Goal: Transaction & Acquisition: Purchase product/service

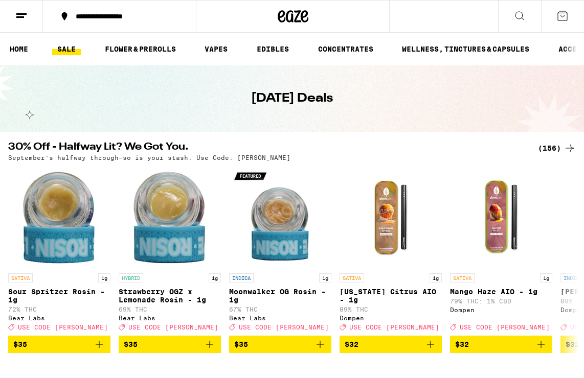
click at [355, 151] on div "(156)" at bounding box center [557, 148] width 38 height 12
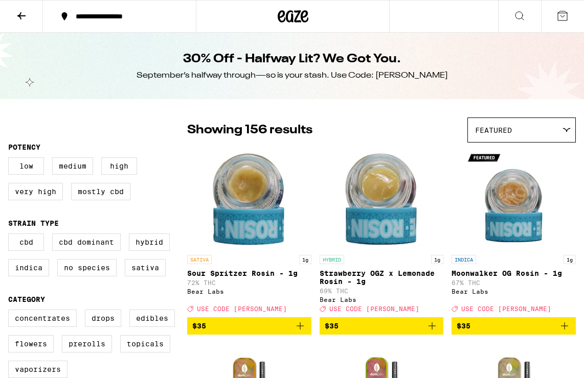
click at [355, 128] on icon at bounding box center [566, 130] width 8 height 5
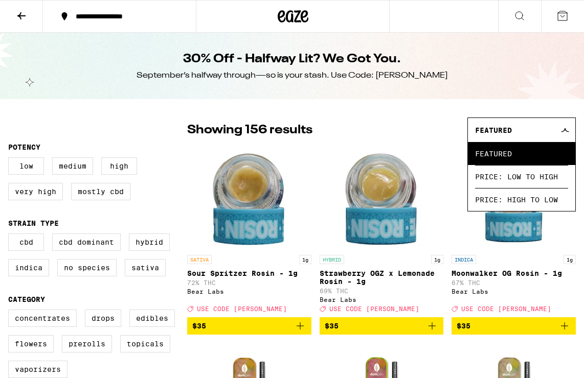
click at [355, 137] on div "Featured" at bounding box center [521, 130] width 107 height 24
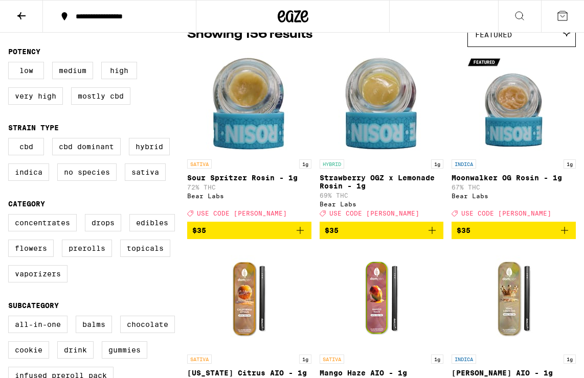
scroll to position [97, 0]
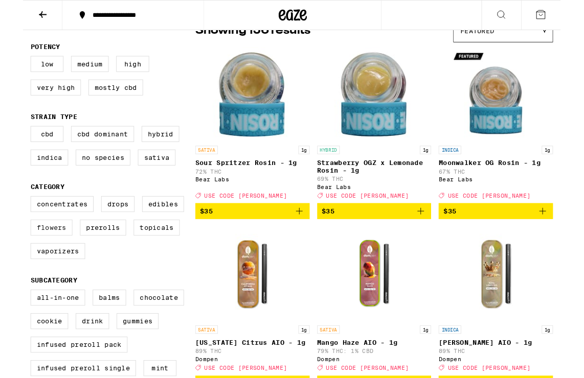
click at [28, 252] on label "Flowers" at bounding box center [30, 247] width 45 height 17
click at [11, 215] on input "Flowers" at bounding box center [10, 215] width 1 height 1
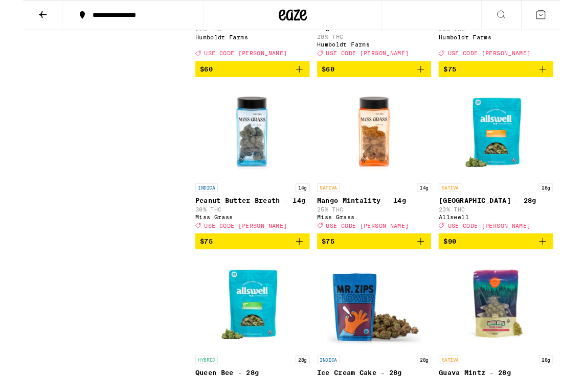
scroll to position [1215, 0]
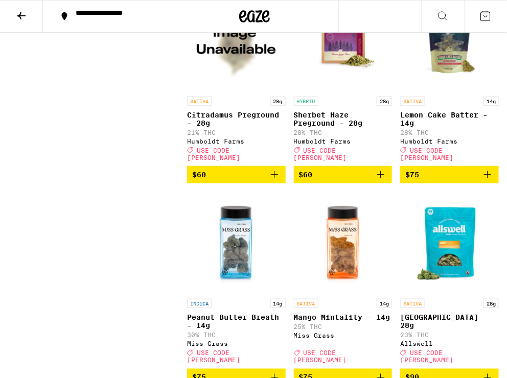
scroll to position [1165, 0]
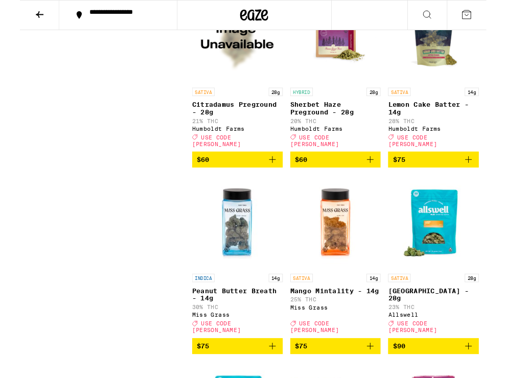
click at [268, 371] on icon "Add to bag" at bounding box center [274, 377] width 12 height 12
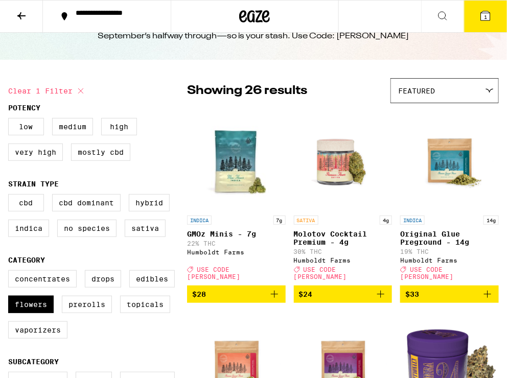
scroll to position [39, 0]
click at [17, 90] on button "Clear 1 filter" at bounding box center [47, 91] width 79 height 26
checkbox input "false"
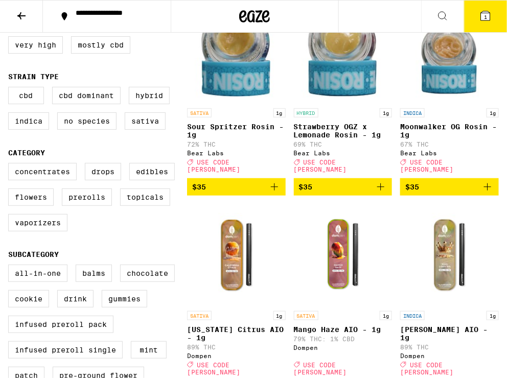
scroll to position [148, 0]
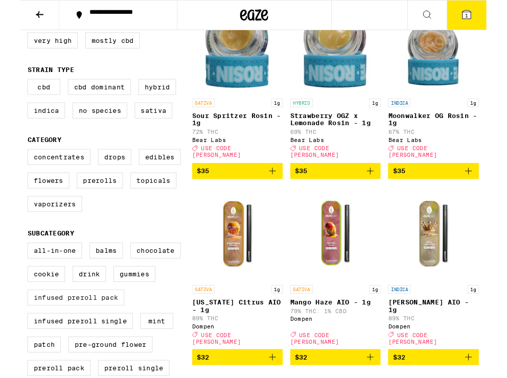
click at [91, 327] on label "Infused Preroll Pack" at bounding box center [60, 323] width 105 height 17
click at [11, 266] on input "Infused Preroll Pack" at bounding box center [10, 265] width 1 height 1
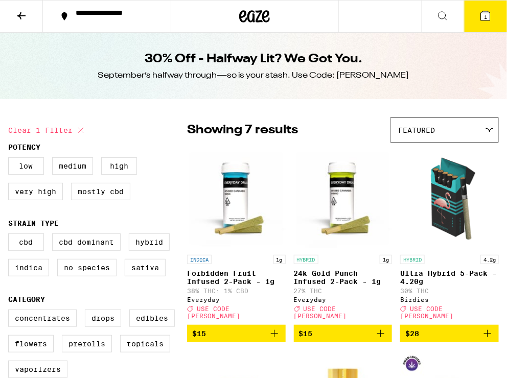
click at [20, 135] on button "Clear 1 filter" at bounding box center [47, 131] width 79 height 26
checkbox input "false"
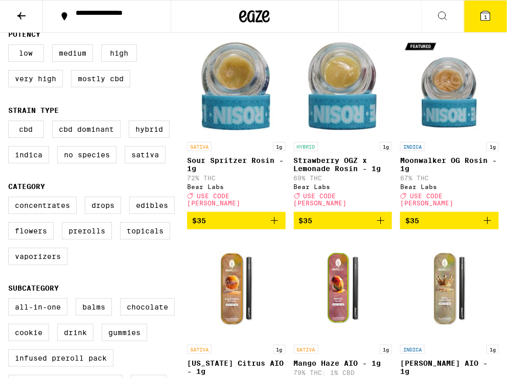
scroll to position [114, 0]
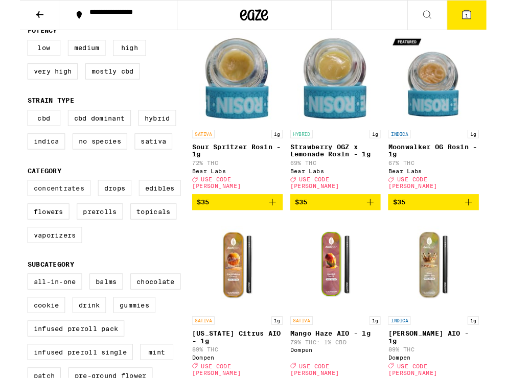
click at [52, 204] on label "Concentrates" at bounding box center [42, 204] width 68 height 17
click at [11, 198] on input "Concentrates" at bounding box center [10, 197] width 1 height 1
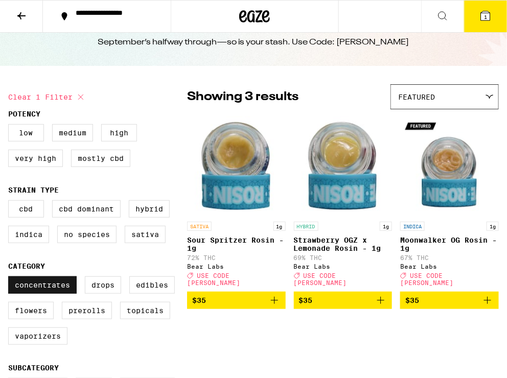
scroll to position [43, 0]
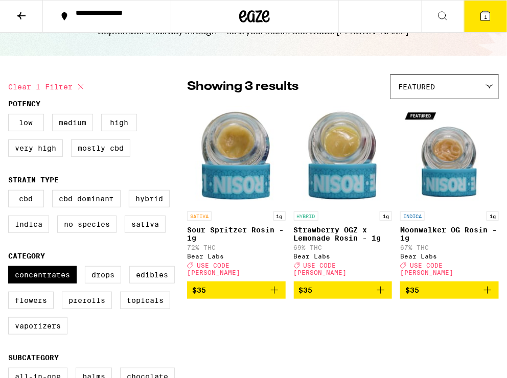
click at [20, 86] on button "Clear 1 filter" at bounding box center [47, 87] width 79 height 26
checkbox input "false"
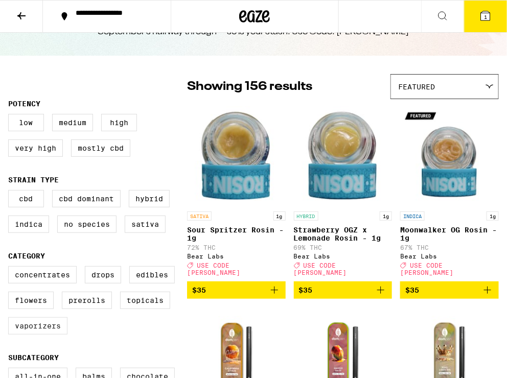
click at [34, 330] on label "Vaporizers" at bounding box center [37, 325] width 59 height 17
click at [11, 268] on input "Vaporizers" at bounding box center [10, 268] width 1 height 1
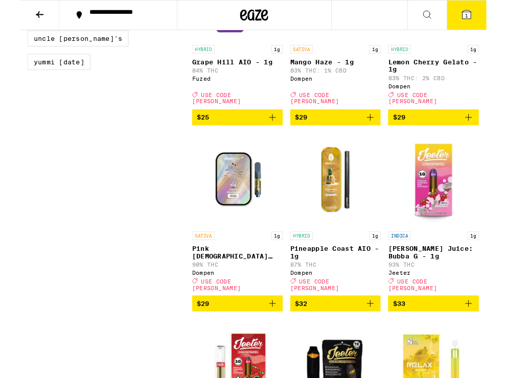
scroll to position [1020, 0]
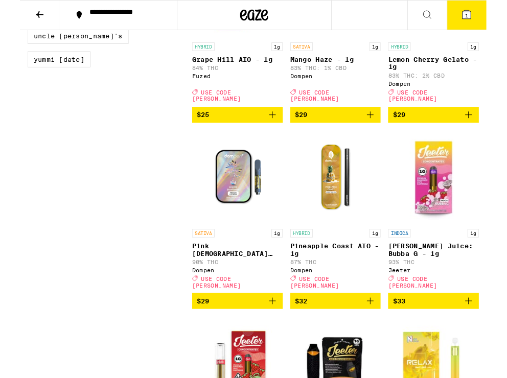
click at [270, 321] on icon "Add to bag" at bounding box center [274, 327] width 12 height 12
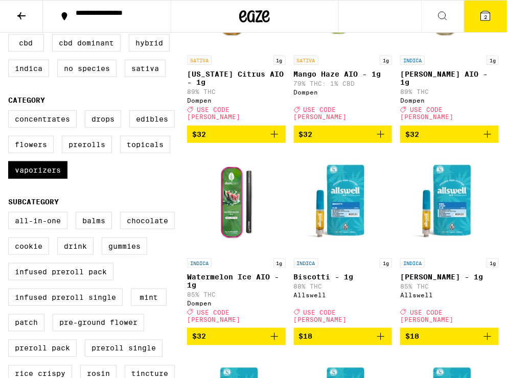
scroll to position [0, 0]
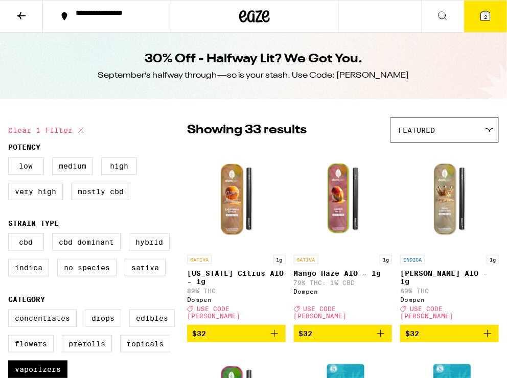
click at [24, 133] on button "Clear 1 filter" at bounding box center [47, 131] width 79 height 26
checkbox input "false"
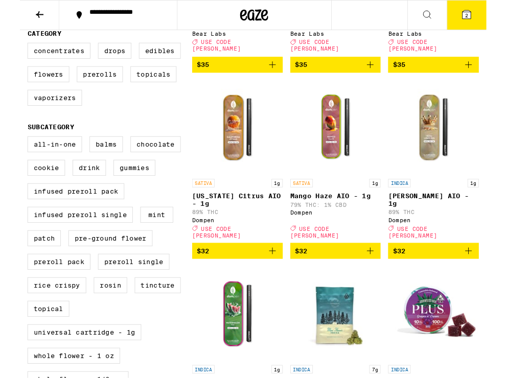
scroll to position [264, 0]
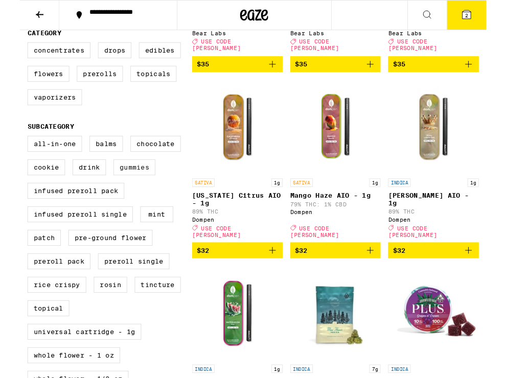
click at [121, 187] on label "Gummies" at bounding box center [124, 181] width 45 height 17
click at [11, 150] on input "Gummies" at bounding box center [10, 149] width 1 height 1
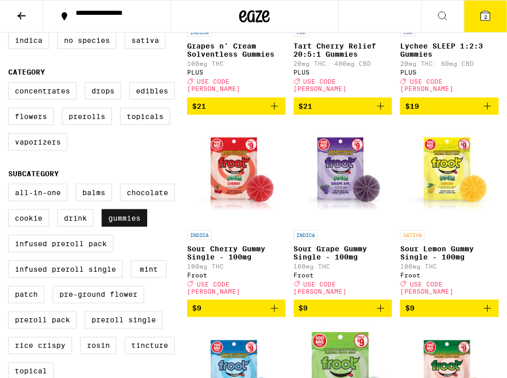
scroll to position [231, 0]
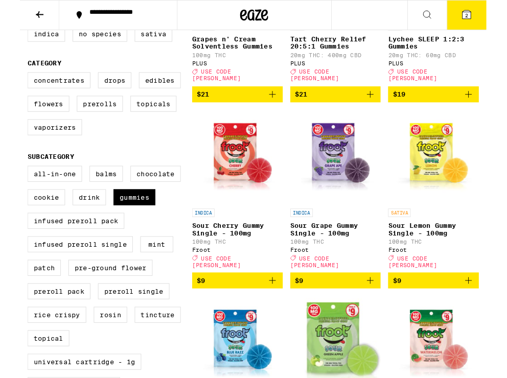
click at [276, 299] on icon "Add to bag" at bounding box center [274, 305] width 12 height 12
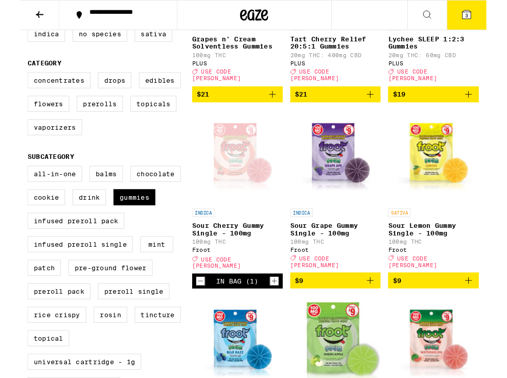
click at [355, 298] on button "$9" at bounding box center [449, 304] width 99 height 17
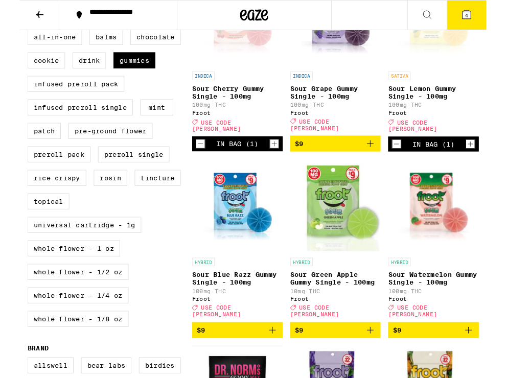
scroll to position [388, 0]
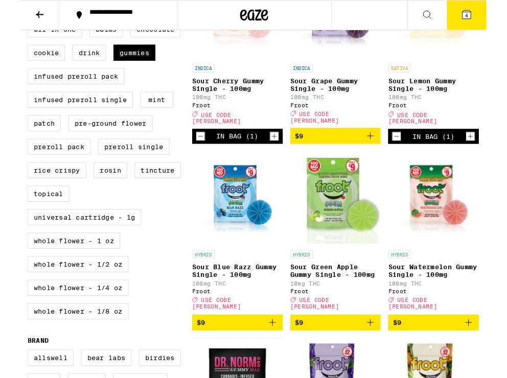
click at [355, 344] on span "$9" at bounding box center [449, 350] width 88 height 12
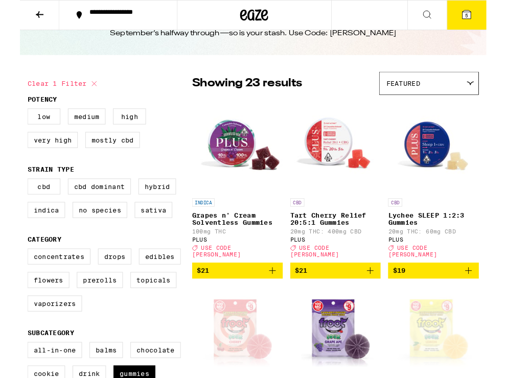
scroll to position [0, 0]
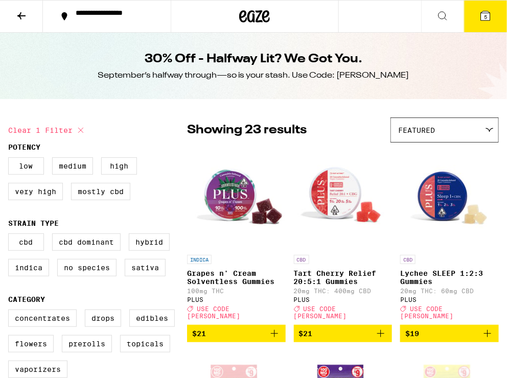
click at [355, 20] on icon at bounding box center [485, 15] width 9 height 9
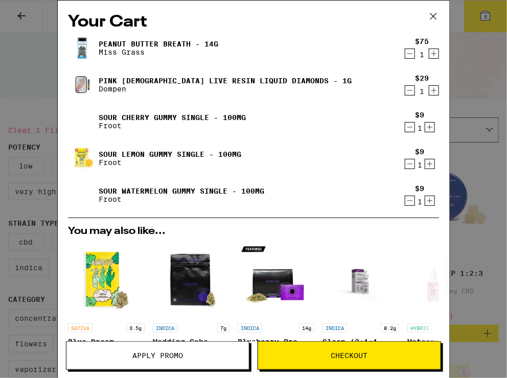
click at [355, 18] on icon at bounding box center [433, 16] width 15 height 15
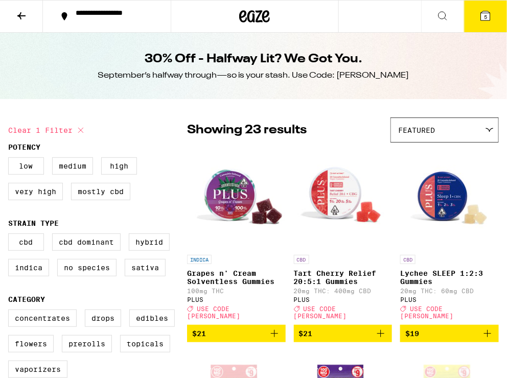
click at [27, 128] on button "Clear 1 filter" at bounding box center [47, 131] width 79 height 26
checkbox input "false"
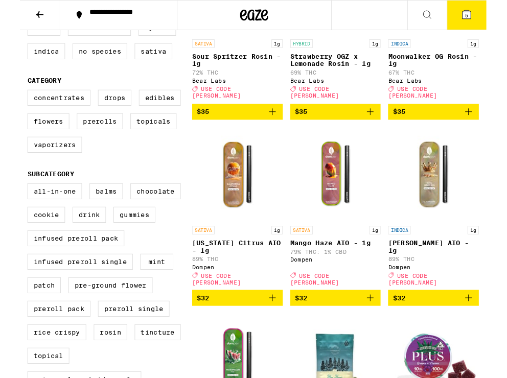
scroll to position [213, 0]
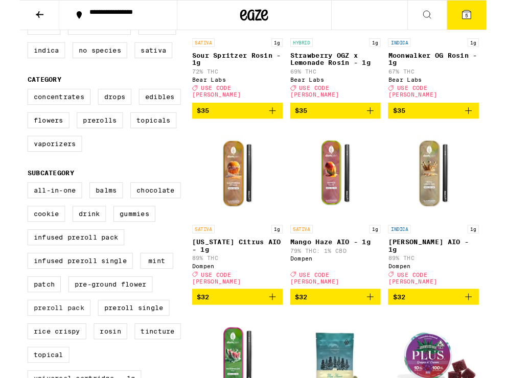
click at [42, 342] on label "Preroll Pack" at bounding box center [42, 334] width 68 height 17
click at [11, 200] on input "Preroll Pack" at bounding box center [10, 200] width 1 height 1
checkbox input "true"
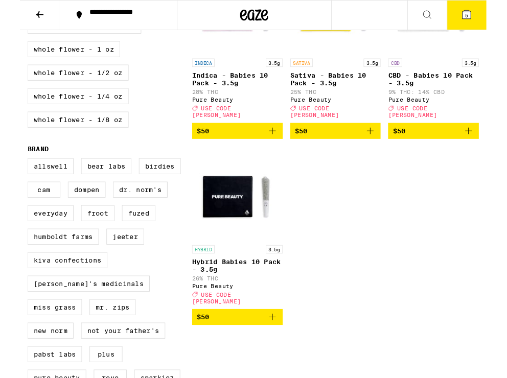
scroll to position [604, 0]
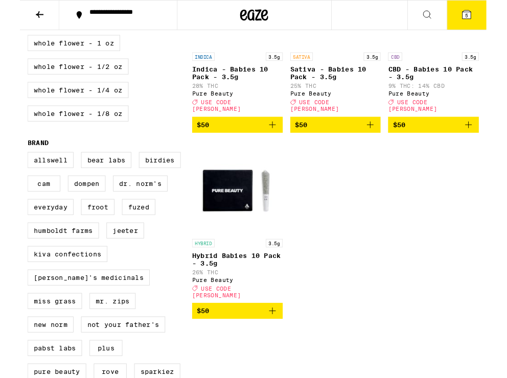
click at [355, 14] on span "5" at bounding box center [485, 17] width 3 height 6
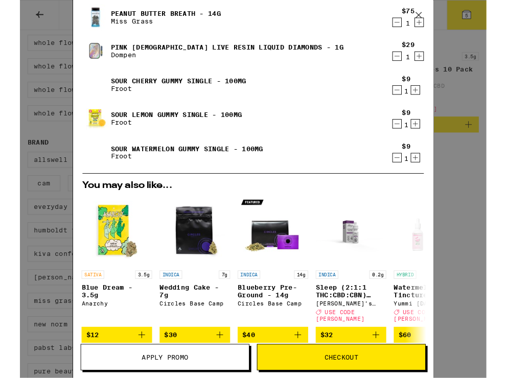
scroll to position [101, 0]
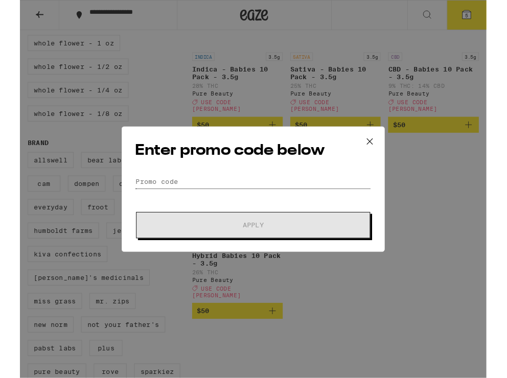
click at [146, 192] on input "Promo Code" at bounding box center [253, 197] width 257 height 15
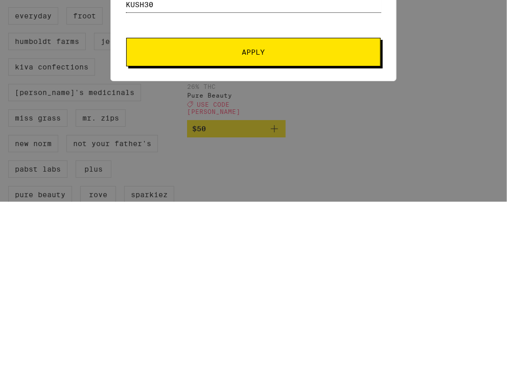
type input "Kush30"
click at [293, 230] on span "Apply" at bounding box center [253, 228] width 184 height 7
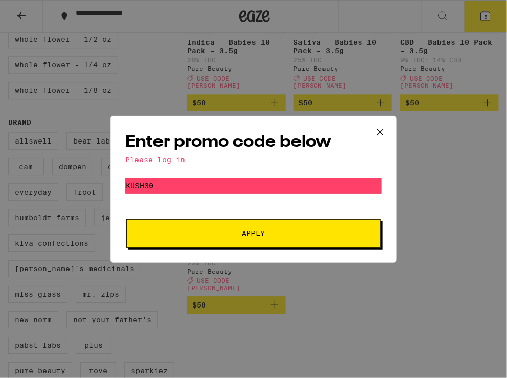
click at [355, 138] on icon at bounding box center [380, 132] width 15 height 15
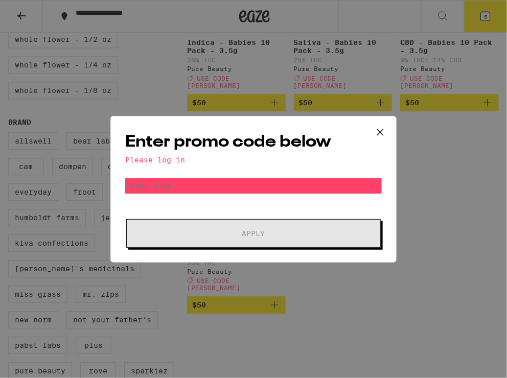
scroll to position [604, 0]
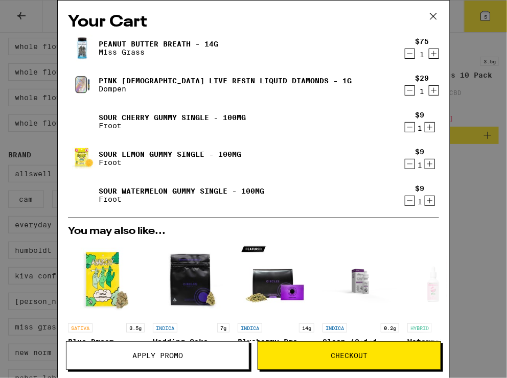
click at [355, 14] on icon at bounding box center [433, 16] width 15 height 15
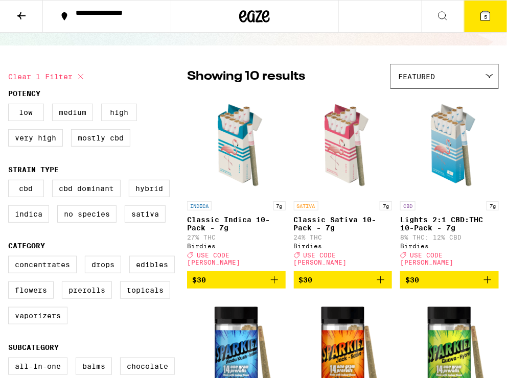
scroll to position [57, 0]
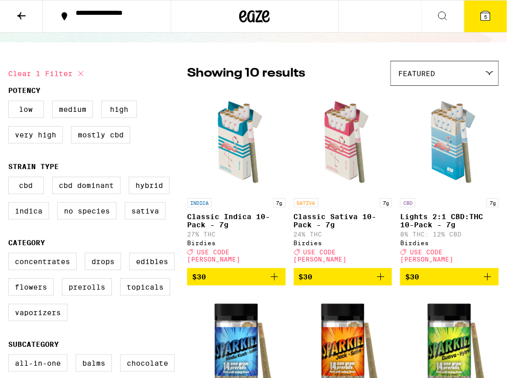
click at [106, 17] on div "**********" at bounding box center [113, 16] width 85 height 14
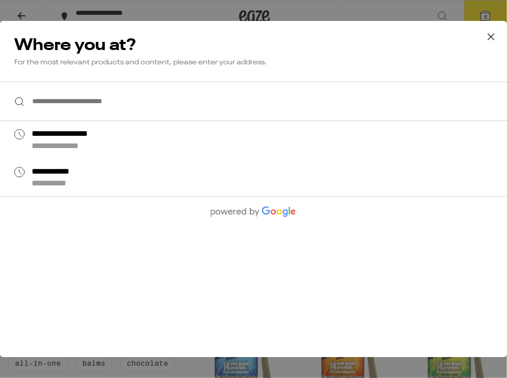
click at [87, 134] on div "**********" at bounding box center [80, 133] width 97 height 9
type input "**********"
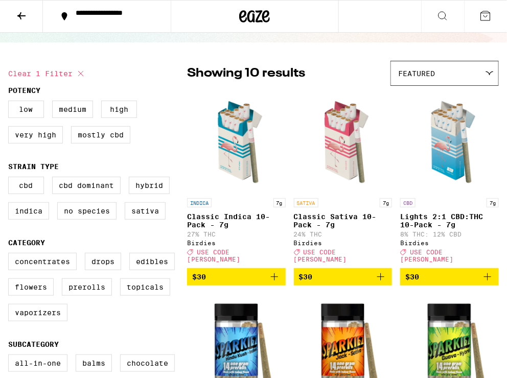
click at [98, 19] on div "**********" at bounding box center [113, 16] width 85 height 14
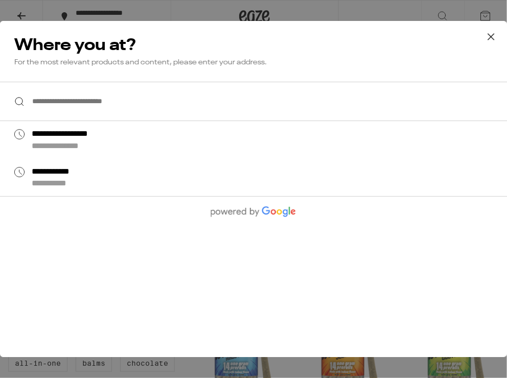
click at [355, 34] on icon at bounding box center [490, 36] width 15 height 15
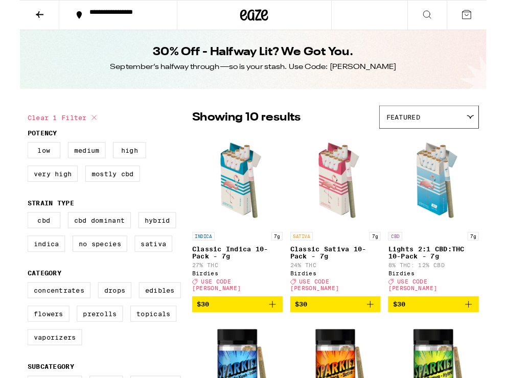
scroll to position [8, 0]
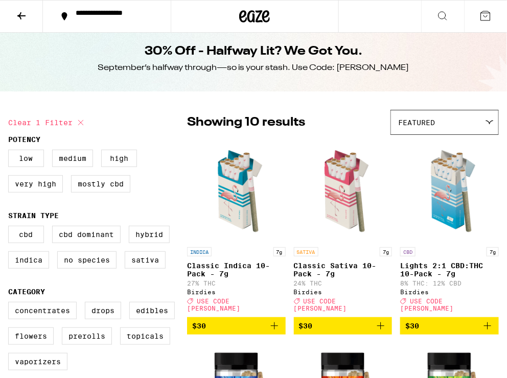
click at [355, 17] on icon at bounding box center [485, 16] width 12 height 12
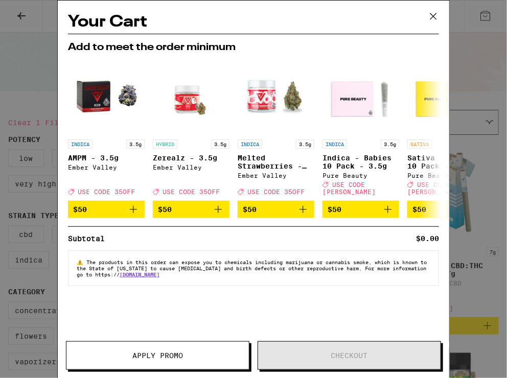
click at [134, 360] on button "Apply Promo" at bounding box center [157, 355] width 183 height 29
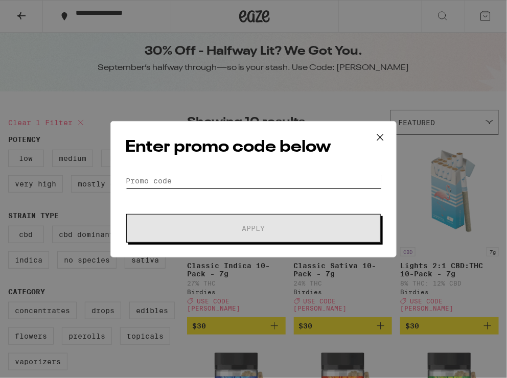
click at [142, 178] on input "Promo Code" at bounding box center [253, 180] width 257 height 15
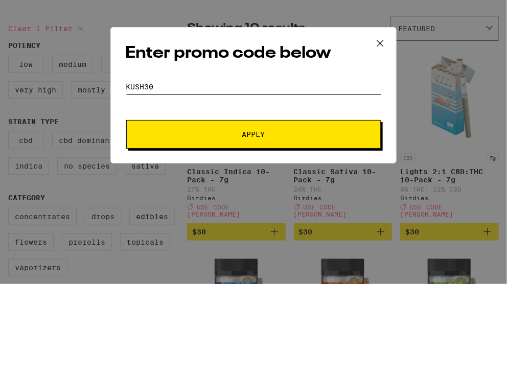
type input "Kush30"
click at [305, 228] on span "Apply" at bounding box center [253, 228] width 184 height 7
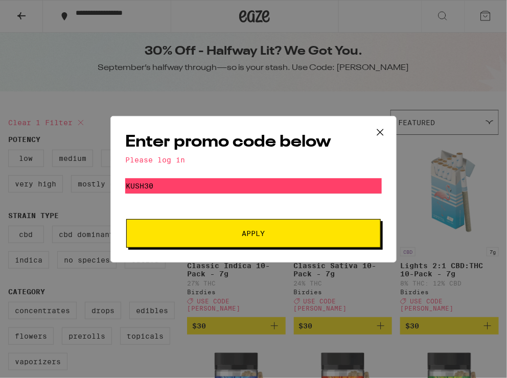
click at [355, 230] on button "Apply" at bounding box center [253, 233] width 255 height 29
click at [355, 140] on button at bounding box center [380, 133] width 32 height 33
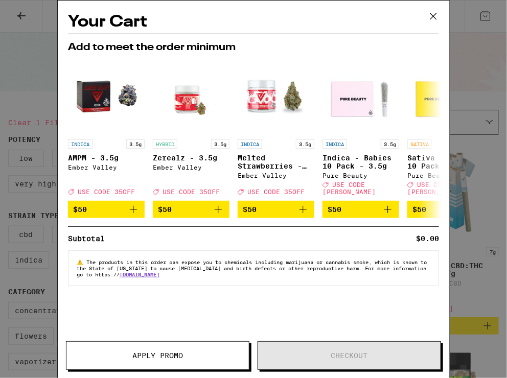
click at [355, 21] on icon at bounding box center [433, 16] width 15 height 15
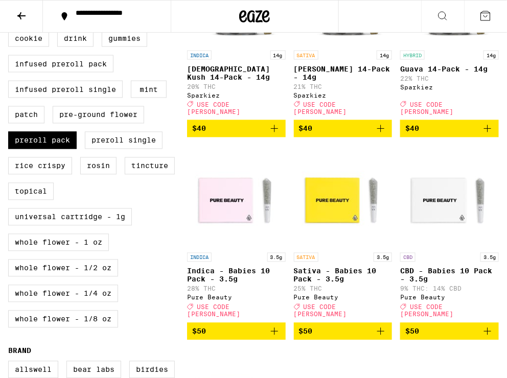
scroll to position [407, 0]
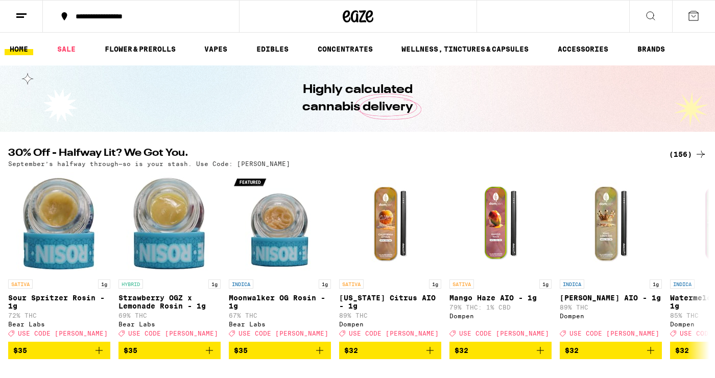
click at [355, 155] on div "(156)" at bounding box center [688, 154] width 38 height 12
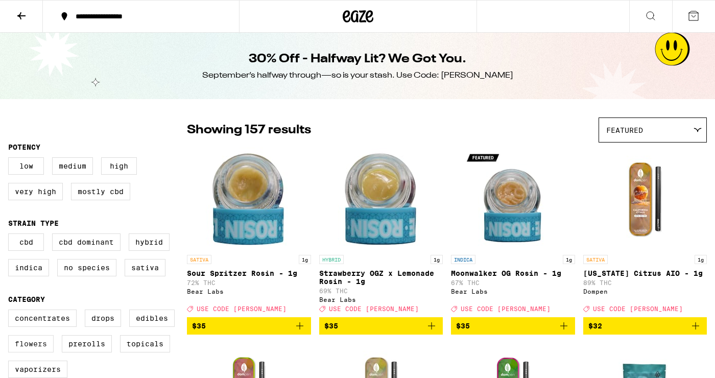
click at [38, 343] on label "Flowers" at bounding box center [30, 343] width 45 height 17
click at [11, 312] on input "Flowers" at bounding box center [10, 311] width 1 height 1
checkbox input "true"
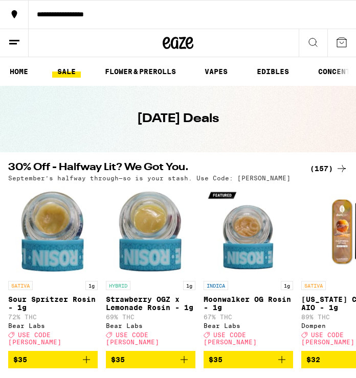
click at [16, 50] on button at bounding box center [14, 43] width 29 height 28
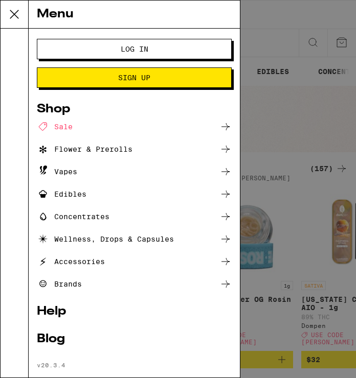
click at [189, 43] on button "Log In" at bounding box center [134, 49] width 195 height 20
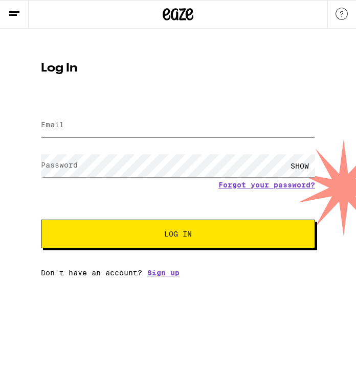
click at [173, 125] on input "Email" at bounding box center [178, 125] width 274 height 23
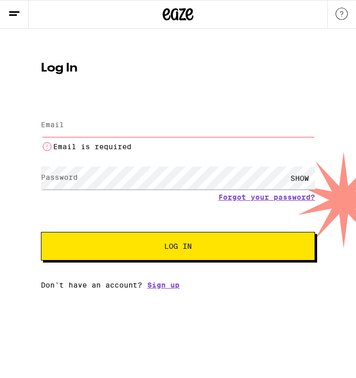
type input "[EMAIL_ADDRESS][DOMAIN_NAME]"
click at [41, 232] on button "Log In" at bounding box center [178, 246] width 274 height 29
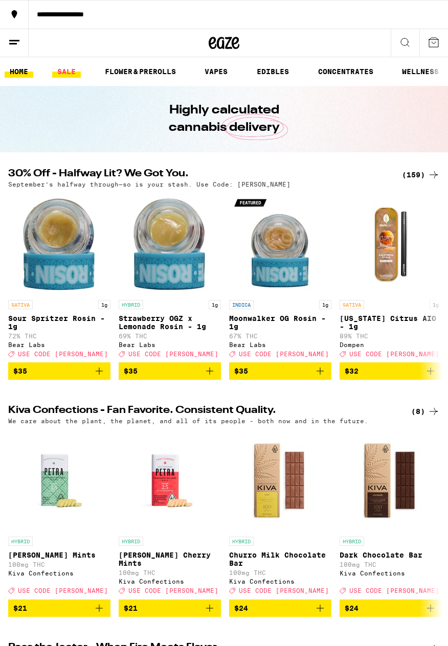
click at [64, 74] on link "SALE" at bounding box center [66, 71] width 29 height 12
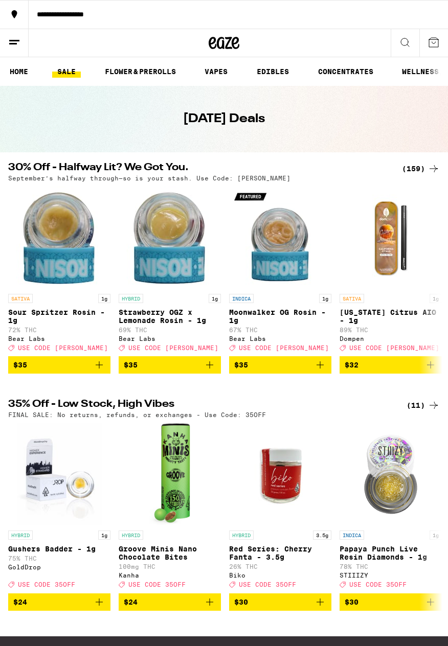
click at [355, 378] on div "(11)" at bounding box center [422, 405] width 33 height 12
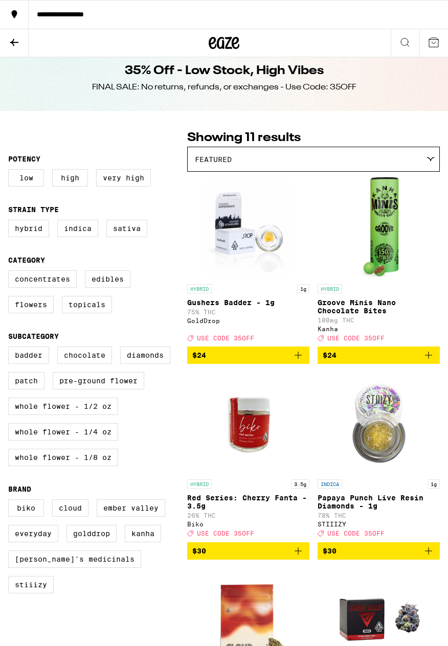
scroll to position [16, 0]
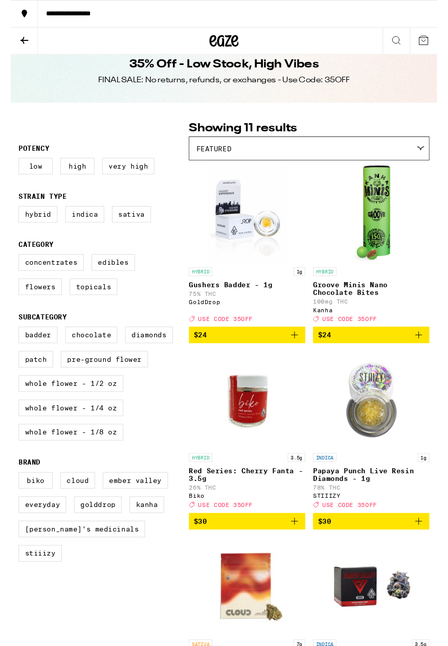
click at [24, 50] on button at bounding box center [14, 43] width 29 height 28
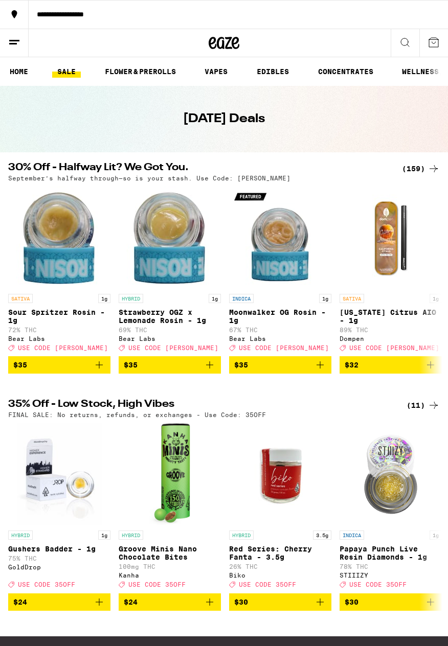
click at [355, 168] on div "(159)" at bounding box center [421, 169] width 38 height 12
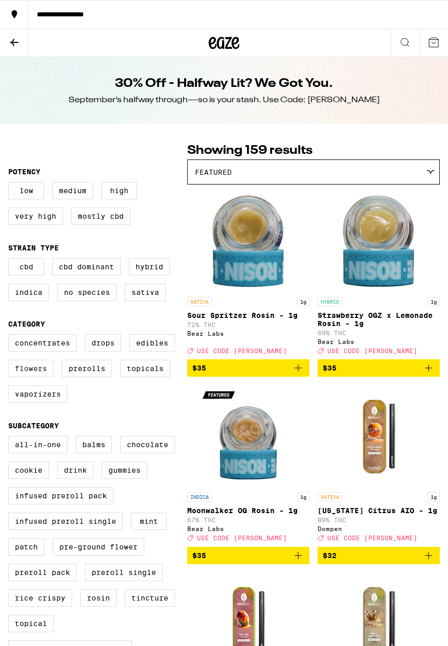
click at [30, 372] on label "Flowers" at bounding box center [30, 368] width 45 height 17
click at [11, 336] on input "Flowers" at bounding box center [10, 336] width 1 height 1
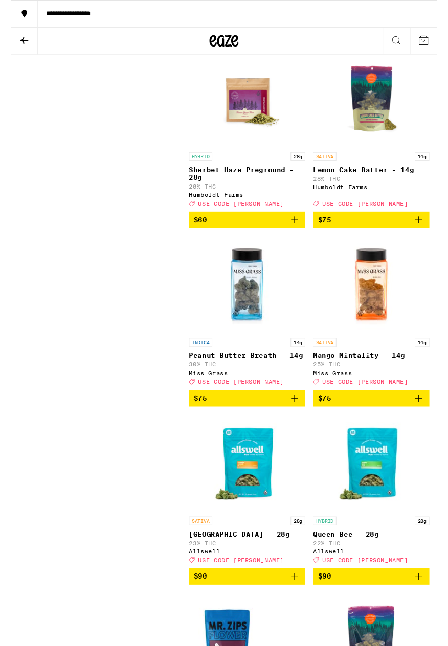
scroll to position [1675, 0]
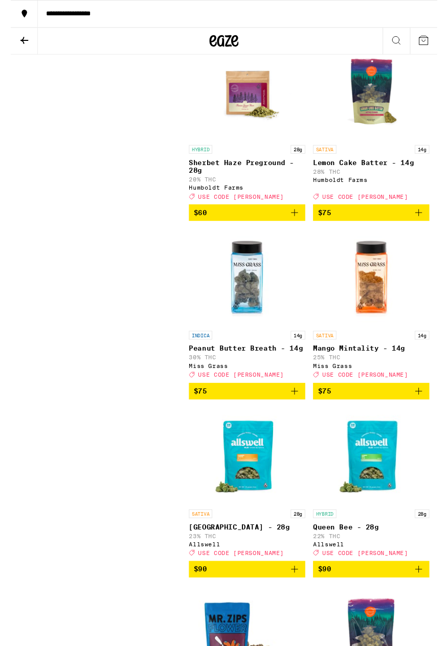
click at [300, 378] on button "$75" at bounding box center [248, 410] width 122 height 17
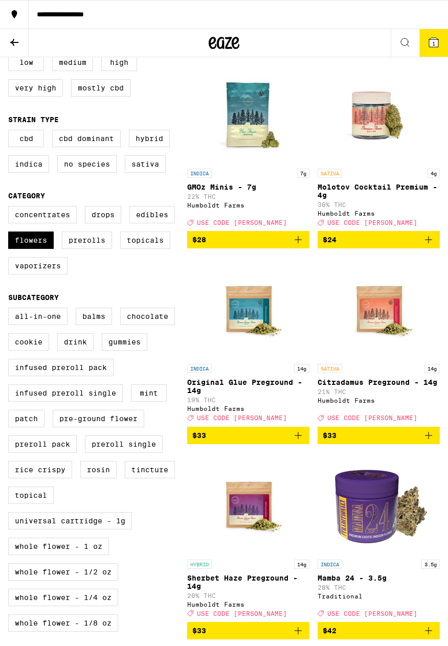
scroll to position [0, 0]
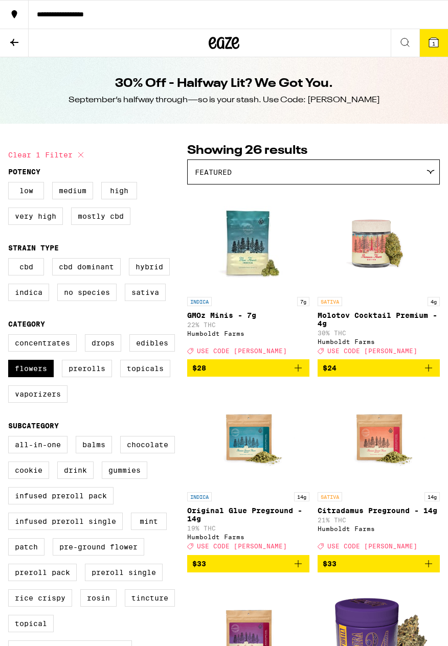
click at [24, 156] on button "Clear 1 filter" at bounding box center [47, 155] width 79 height 26
checkbox input "false"
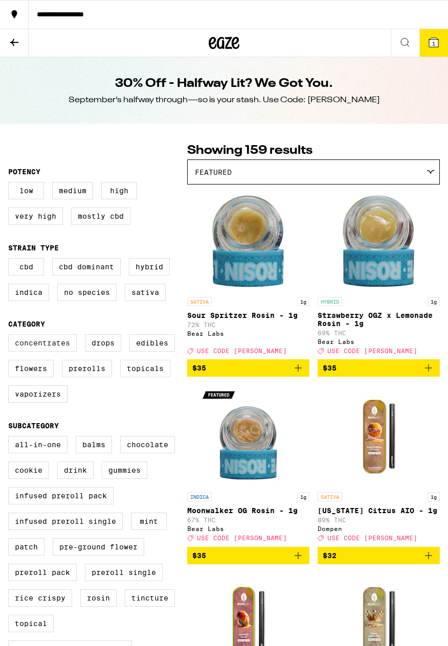
click at [41, 341] on label "Concentrates" at bounding box center [42, 342] width 68 height 17
click at [11, 336] on input "Concentrates" at bounding box center [10, 336] width 1 height 1
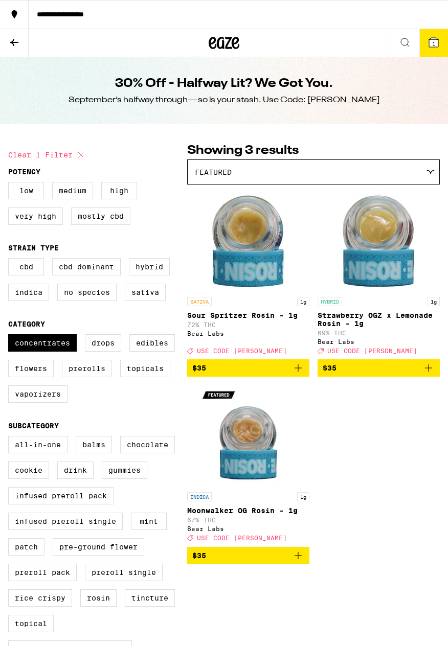
click at [18, 156] on button "Clear 1 filter" at bounding box center [47, 155] width 79 height 26
checkbox input "false"
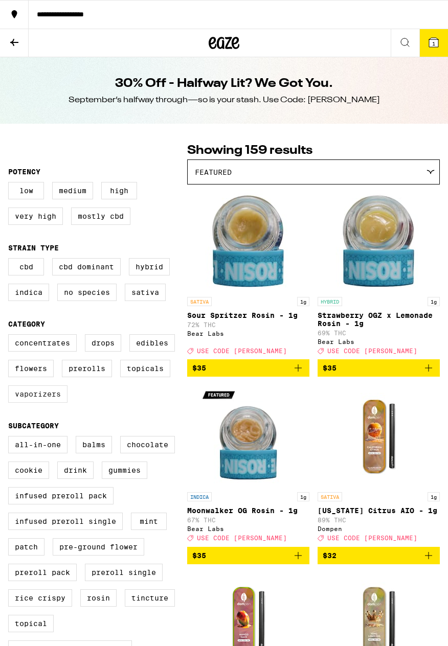
click at [36, 378] on label "Vaporizers" at bounding box center [37, 393] width 59 height 17
click at [11, 336] on input "Vaporizers" at bounding box center [10, 336] width 1 height 1
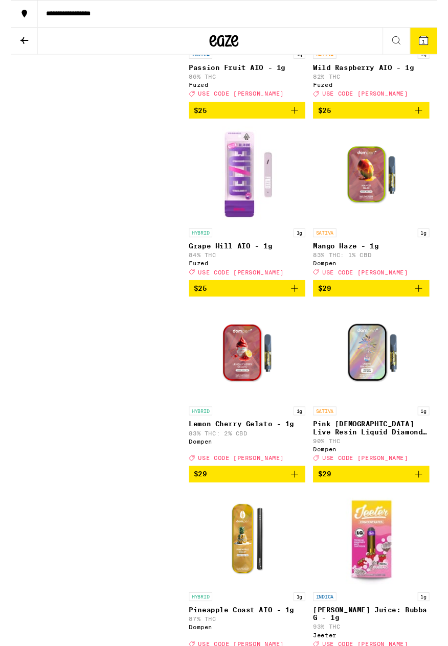
scroll to position [1181, 0]
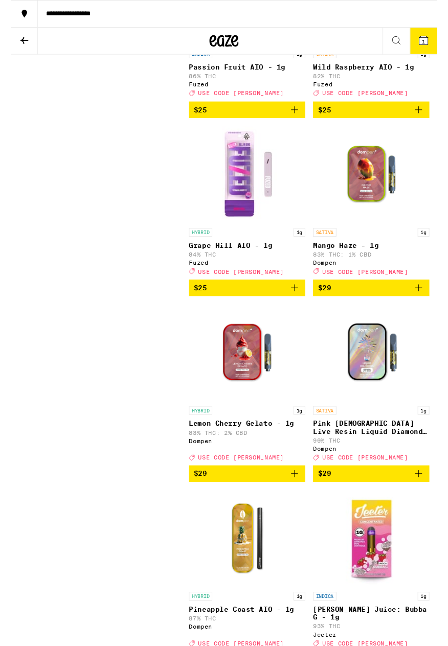
click at [355, 378] on icon "Add to bag" at bounding box center [428, 498] width 12 height 12
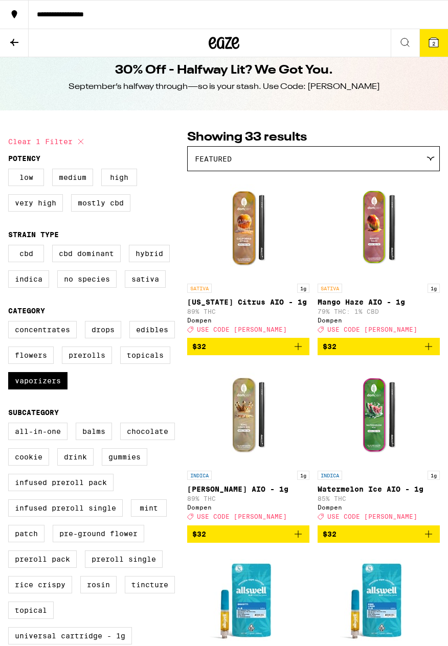
scroll to position [0, 0]
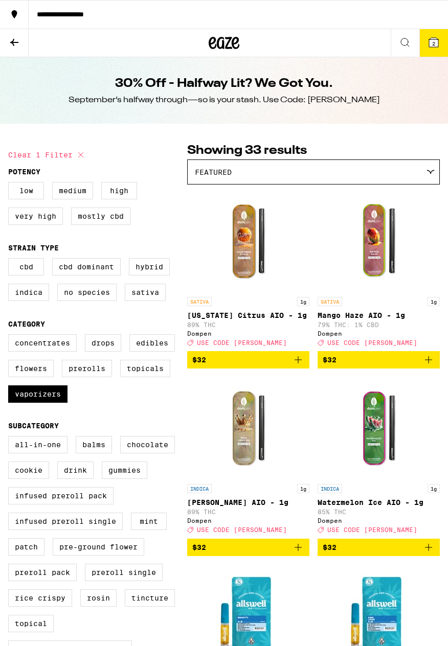
click at [26, 153] on button "Clear 1 filter" at bounding box center [47, 155] width 79 height 26
checkbox input "false"
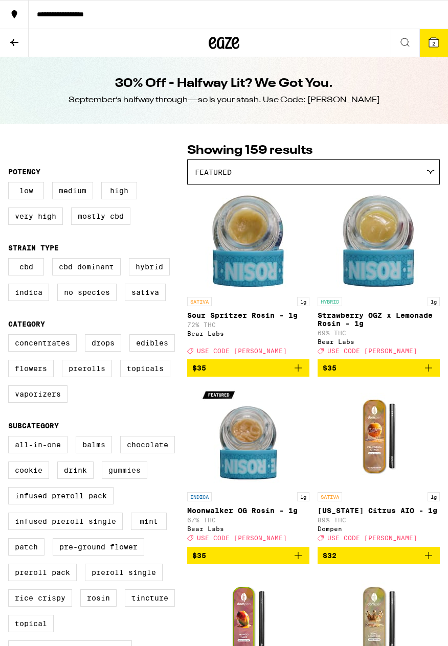
click at [116, 378] on label "Gummies" at bounding box center [124, 469] width 45 height 17
click at [11, 378] on input "Gummies" at bounding box center [10, 437] width 1 height 1
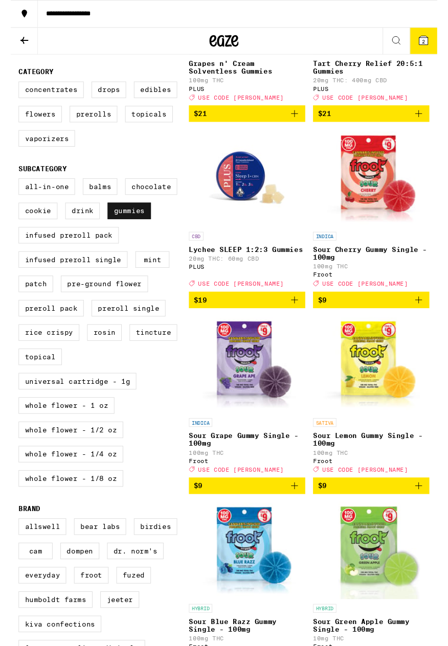
scroll to position [249, 0]
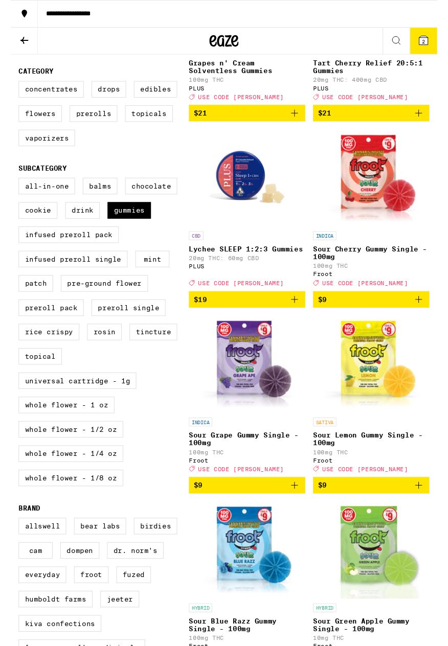
click at [355, 378] on span "$9" at bounding box center [378, 509] width 112 height 12
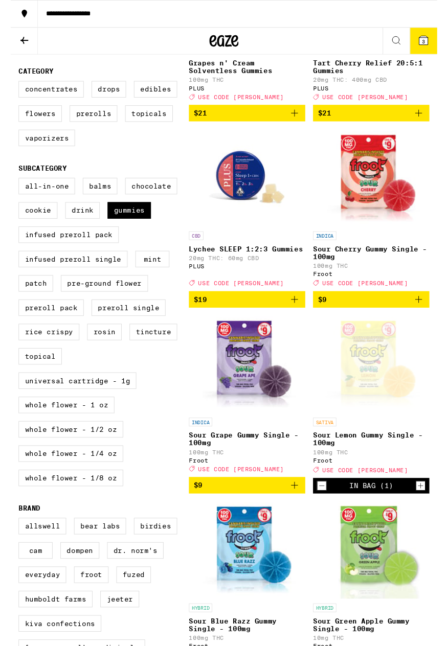
click at [355, 312] on span "$9" at bounding box center [378, 314] width 112 height 12
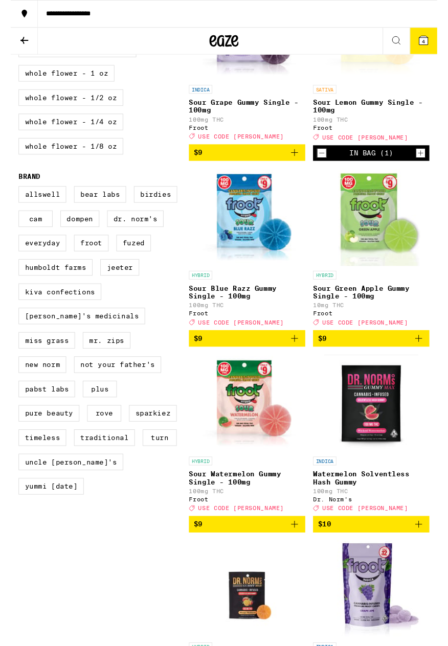
scroll to position [598, 0]
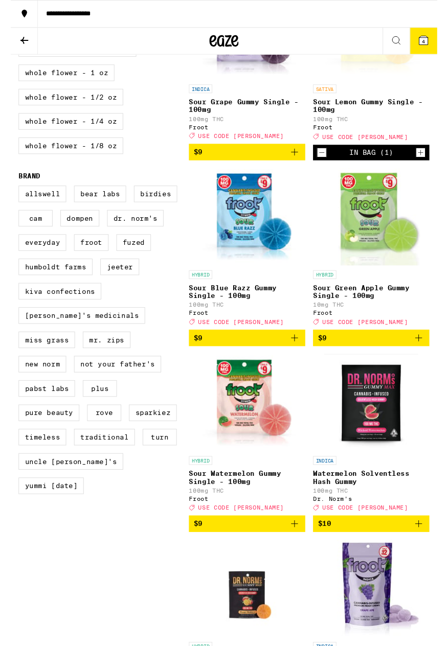
click at [297, 378] on icon "Add to bag" at bounding box center [298, 550] width 12 height 12
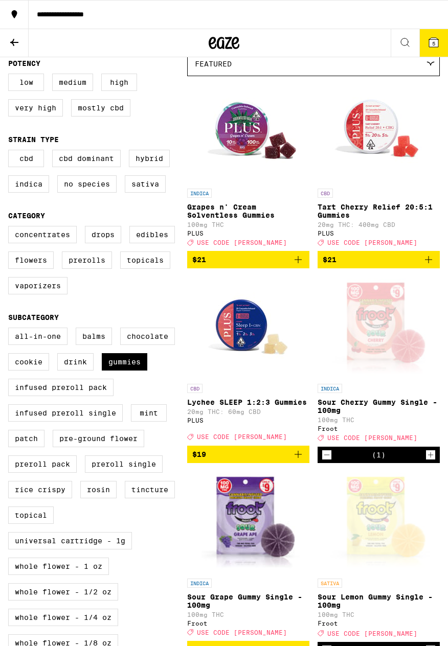
scroll to position [107, 0]
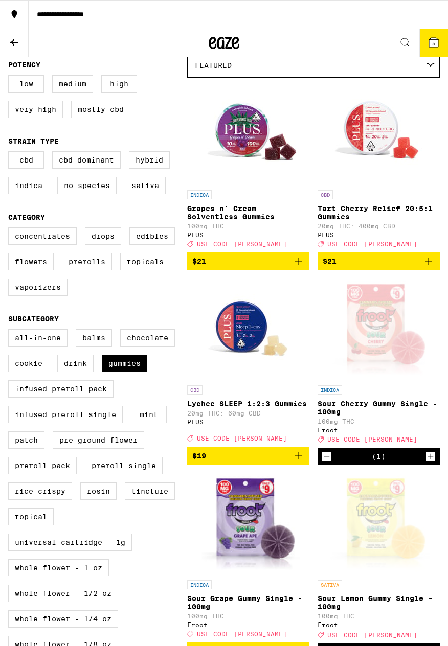
click at [331, 378] on icon "Decrement" at bounding box center [326, 456] width 9 height 12
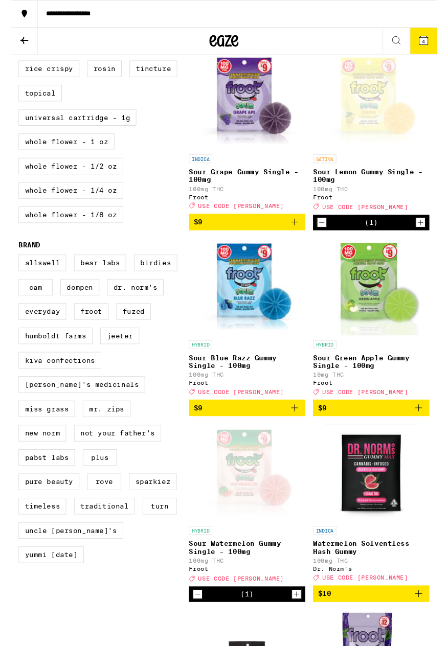
scroll to position [528, 0]
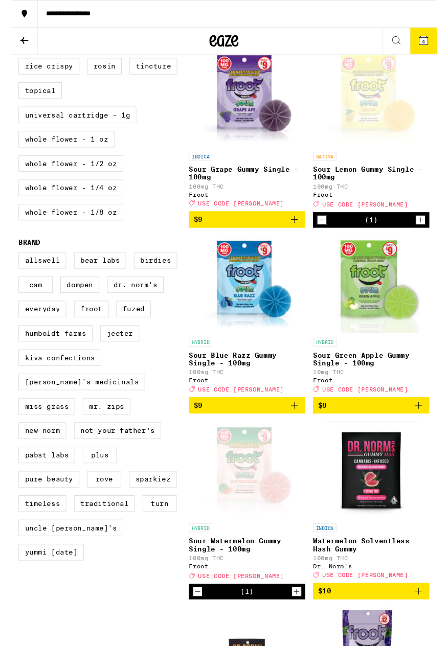
click at [195, 378] on icon "Decrement" at bounding box center [196, 621] width 9 height 12
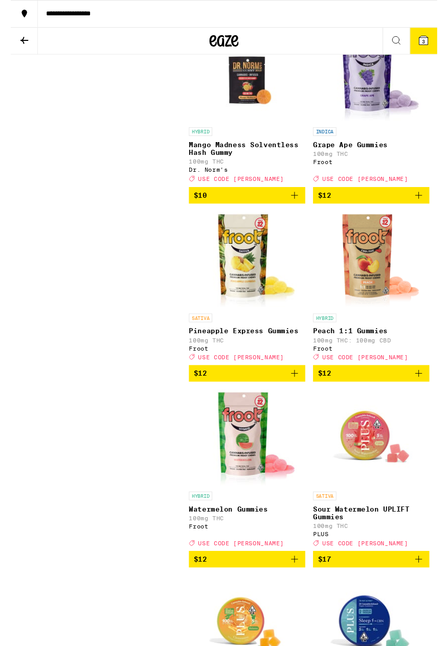
scroll to position [1140, 0]
click at [291, 378] on span "$12" at bounding box center [248, 587] width 112 height 12
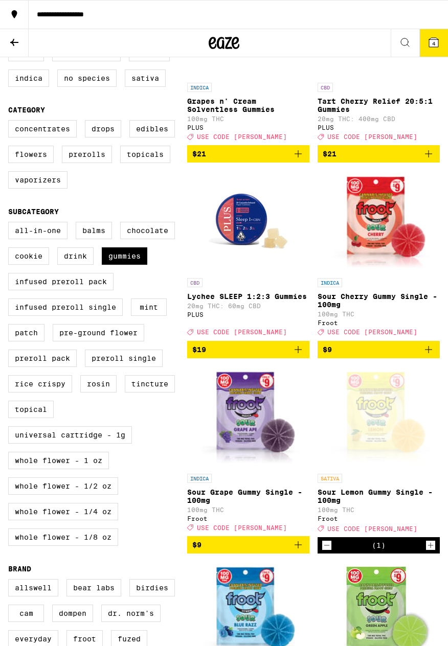
scroll to position [0, 0]
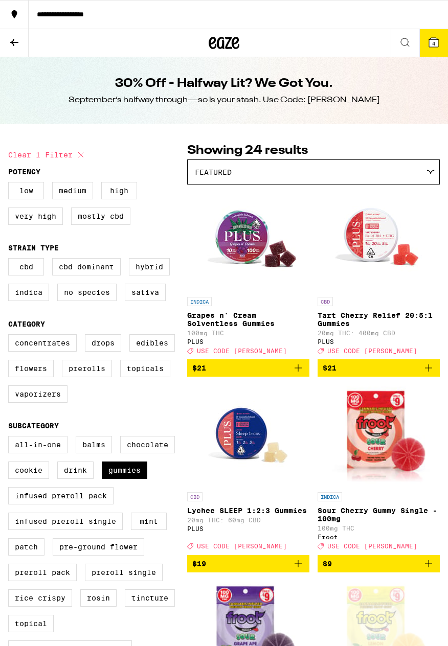
click at [25, 151] on button "Clear 1 filter" at bounding box center [47, 155] width 79 height 26
checkbox input "false"
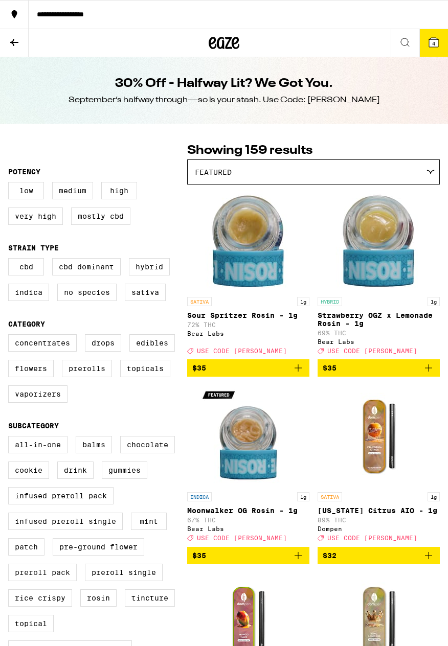
click at [47, 378] on label "Preroll Pack" at bounding box center [42, 572] width 68 height 17
click at [11, 378] on input "Preroll Pack" at bounding box center [10, 437] width 1 height 1
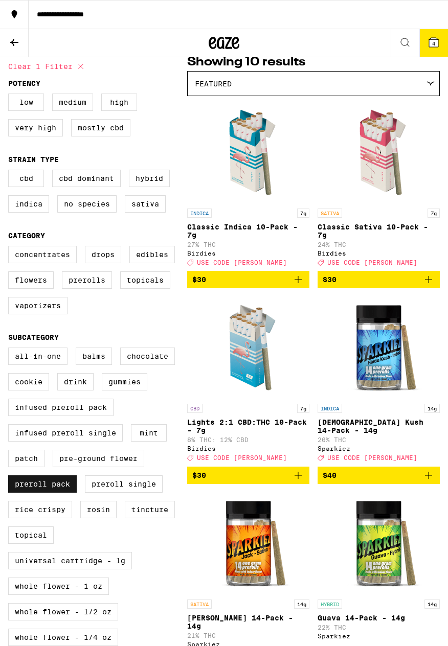
scroll to position [88, 0]
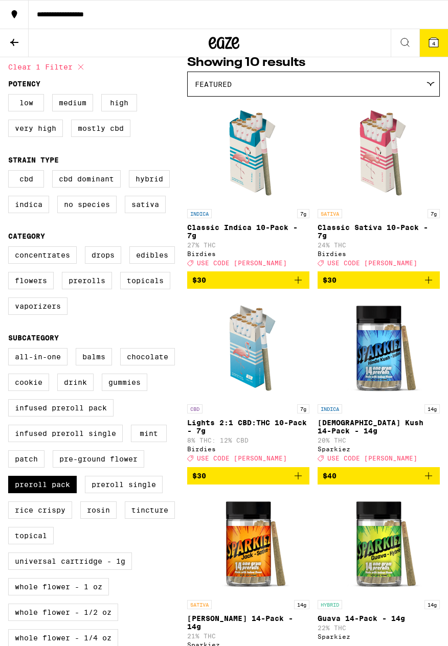
click at [355, 44] on icon at bounding box center [433, 42] width 9 height 9
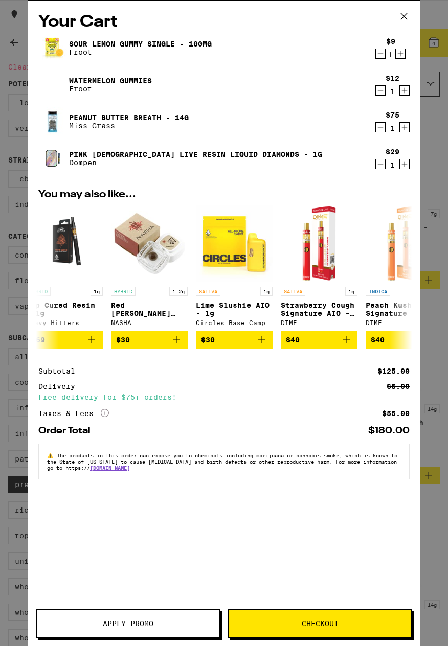
scroll to position [0, 477]
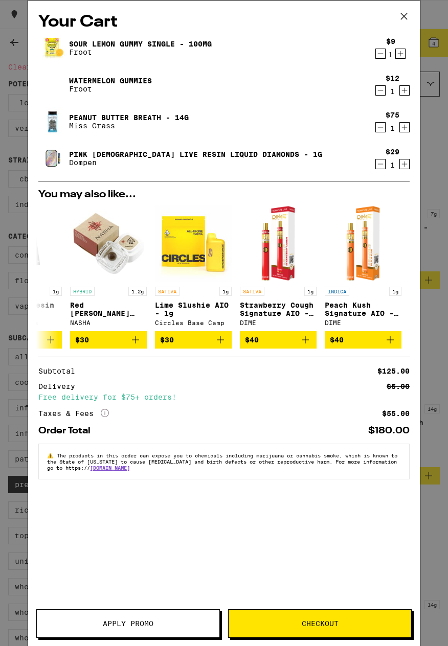
click at [355, 18] on icon at bounding box center [403, 16] width 15 height 15
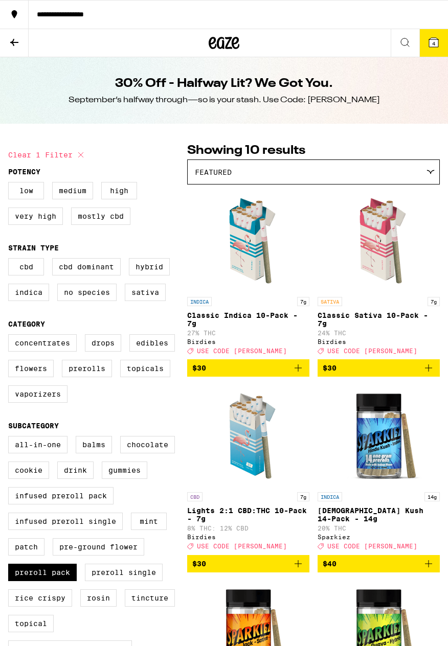
click at [25, 157] on button "Clear 1 filter" at bounding box center [47, 155] width 79 height 26
checkbox input "false"
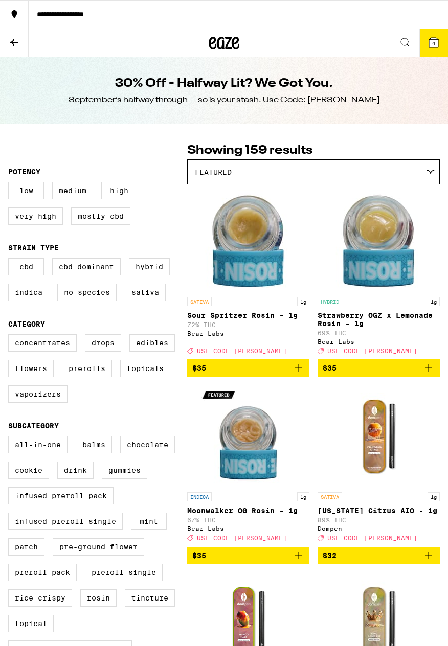
click at [355, 253] on img "Open page for Strawberry OGZ x Lemonade Rosin - 1g from Bear Labs" at bounding box center [379, 241] width 102 height 102
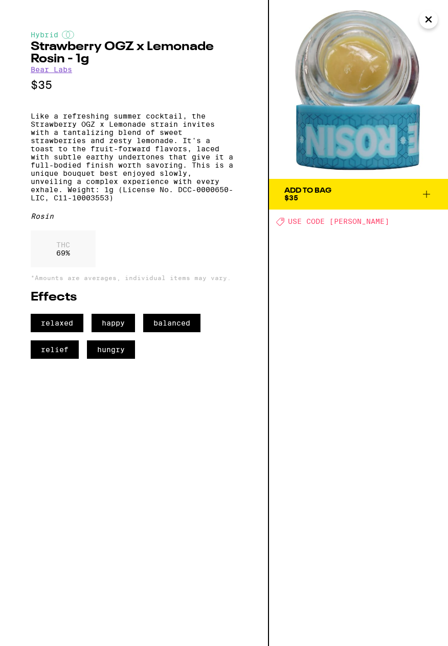
click at [355, 18] on icon "Close" at bounding box center [428, 19] width 5 height 5
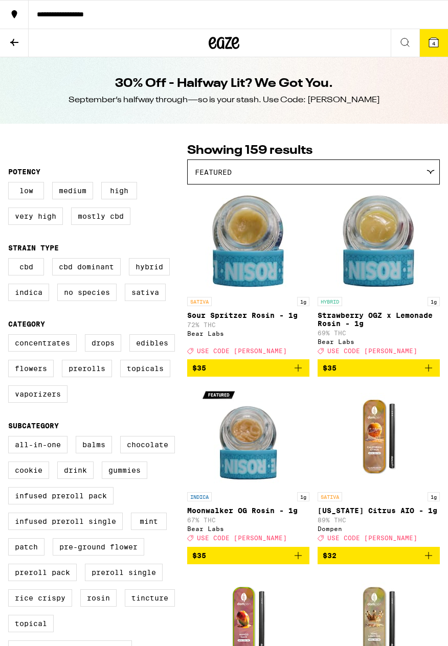
click at [253, 378] on img "Open page for Moonwalker OG Rosin - 1g from Bear Labs" at bounding box center [248, 436] width 102 height 102
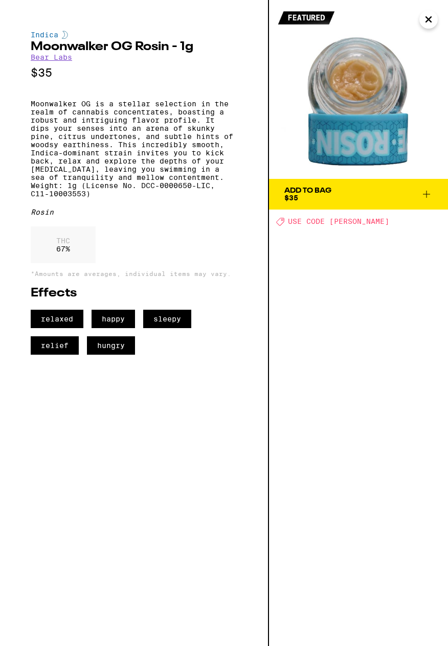
click at [355, 194] on icon at bounding box center [426, 194] width 7 height 7
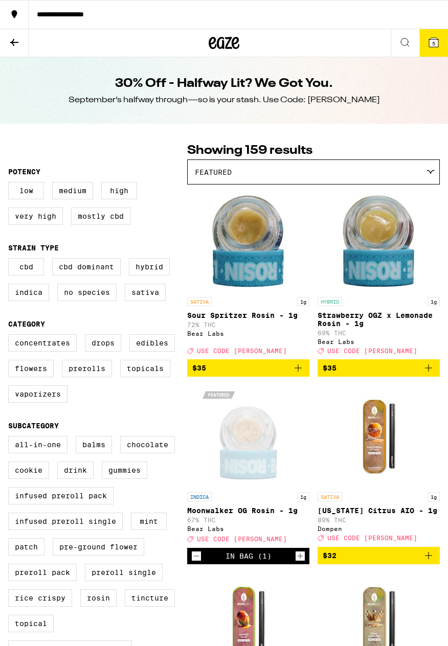
click at [198, 378] on icon "Decrement" at bounding box center [196, 556] width 9 height 12
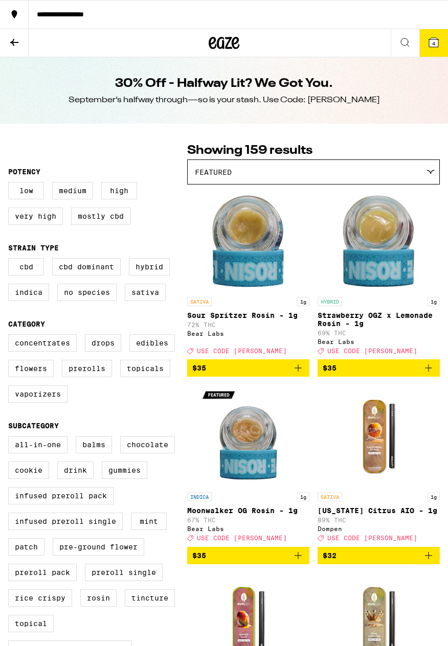
click at [355, 374] on icon "Add to bag" at bounding box center [428, 368] width 12 height 12
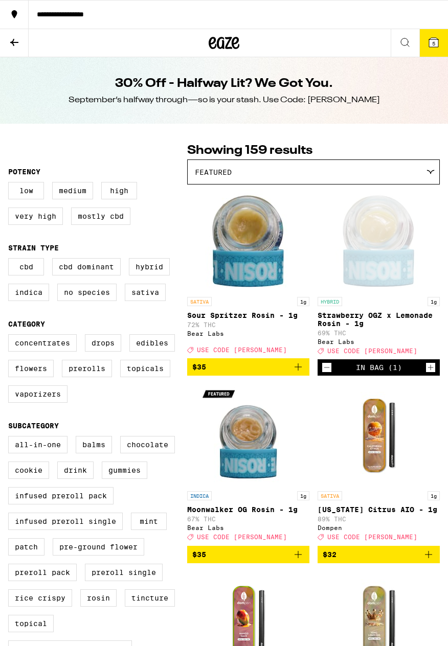
click at [355, 55] on button "5" at bounding box center [433, 43] width 29 height 28
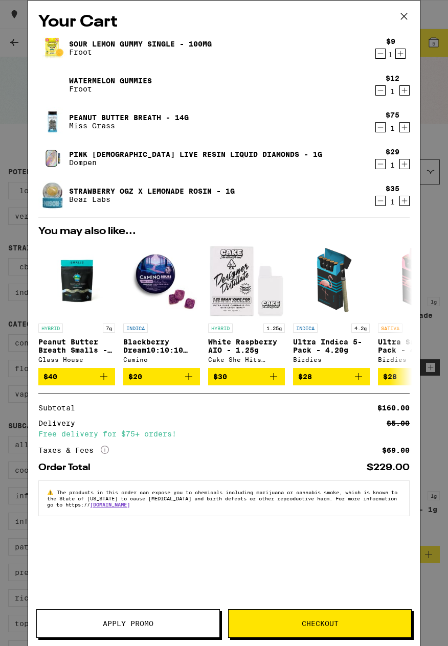
click at [144, 378] on span "Apply Promo" at bounding box center [128, 623] width 51 height 7
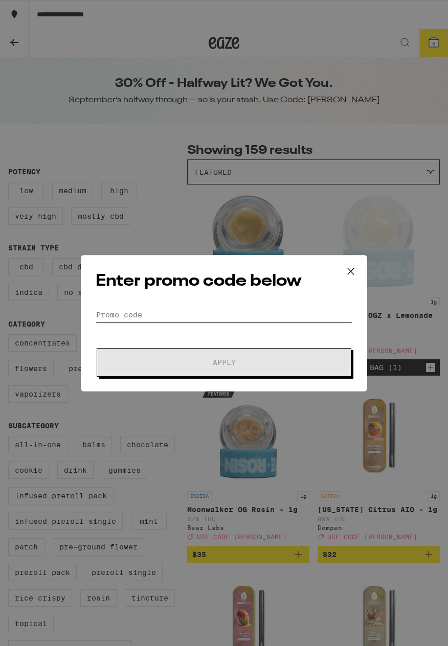
click at [101, 312] on input "Promo Code" at bounding box center [224, 314] width 257 height 15
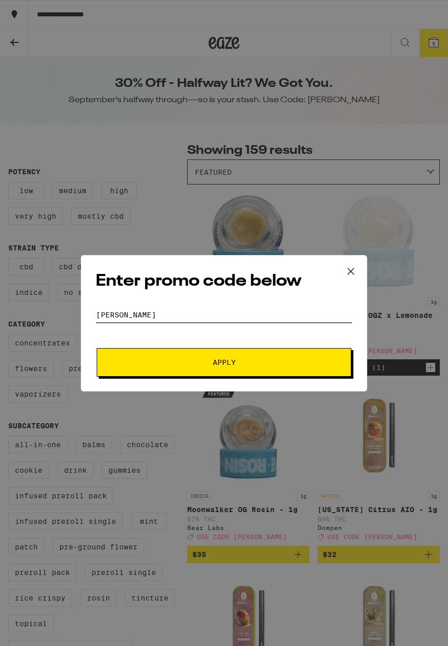
type input "Litty"
click at [258, 366] on button "Apply" at bounding box center [224, 362] width 255 height 29
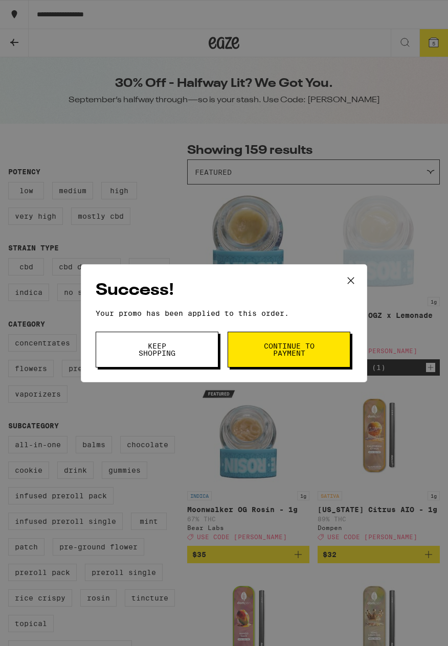
click at [355, 275] on icon at bounding box center [350, 280] width 15 height 15
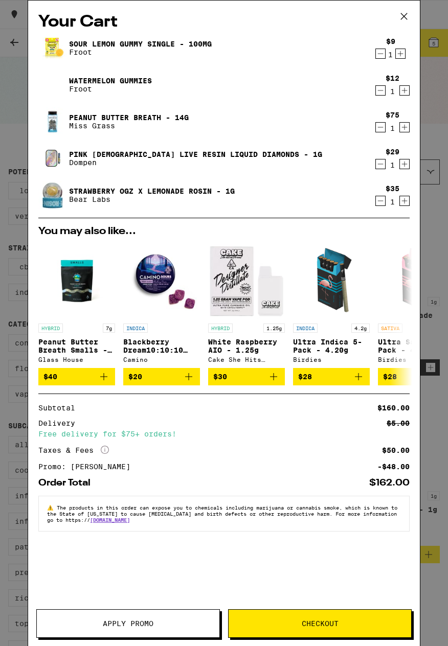
click at [355, 54] on icon "Decrement" at bounding box center [381, 54] width 6 height 0
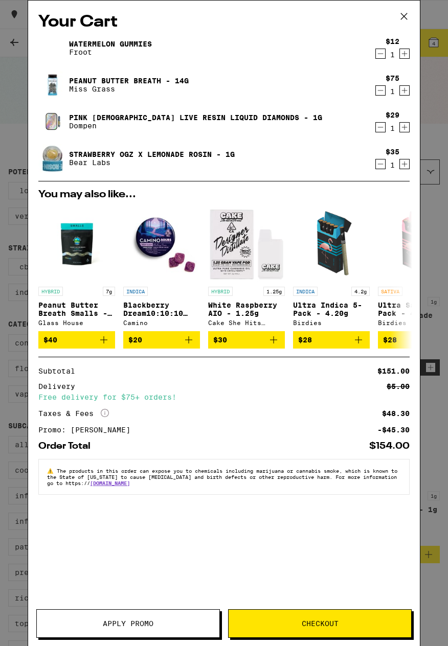
click at [355, 60] on icon "Decrement" at bounding box center [380, 54] width 9 height 12
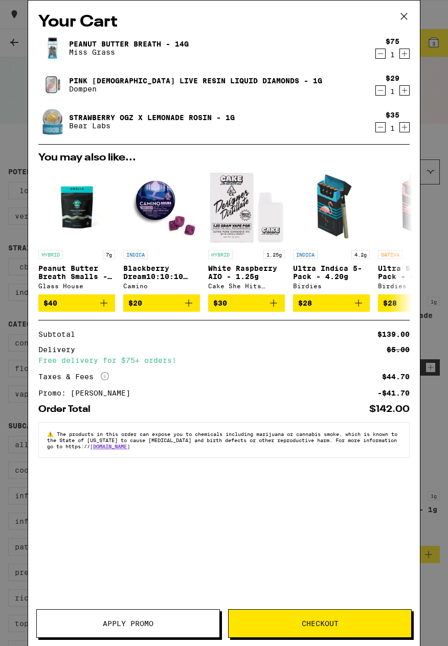
click at [355, 90] on icon "Decrement" at bounding box center [381, 90] width 6 height 0
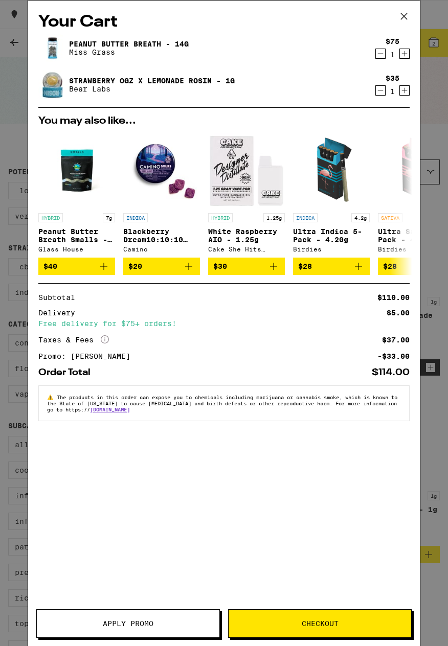
click at [355, 19] on icon at bounding box center [404, 16] width 6 height 6
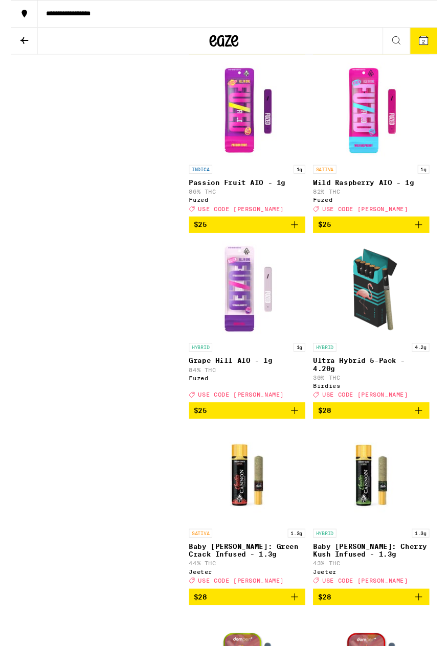
scroll to position [8037, 0]
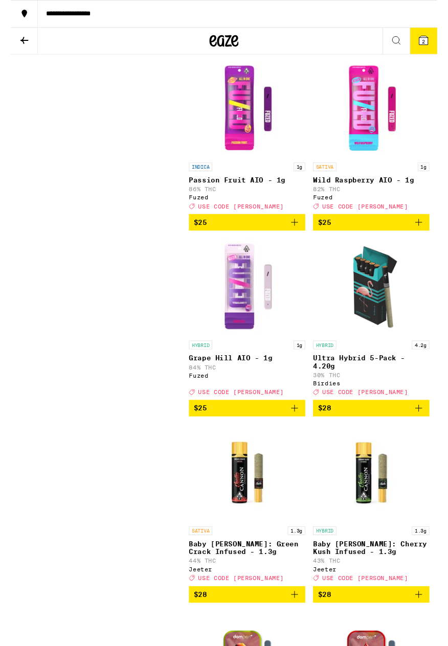
click at [355, 53] on icon "Add to bag" at bounding box center [428, 46] width 12 height 12
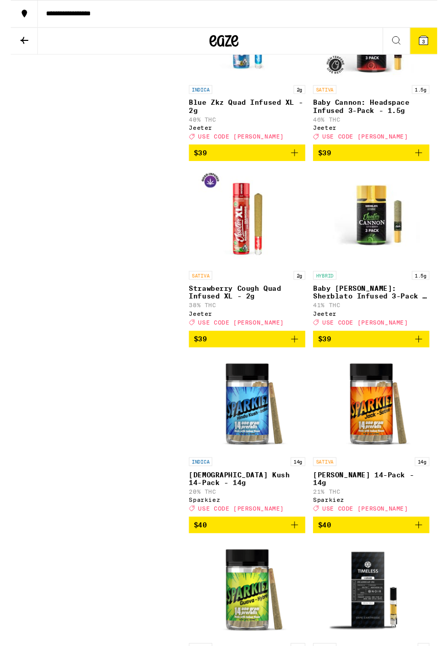
scroll to position [11190, 0]
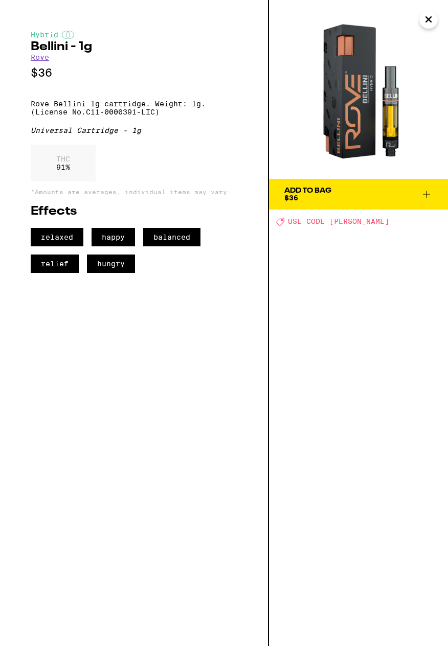
click at [355, 24] on icon "Close" at bounding box center [428, 19] width 12 height 15
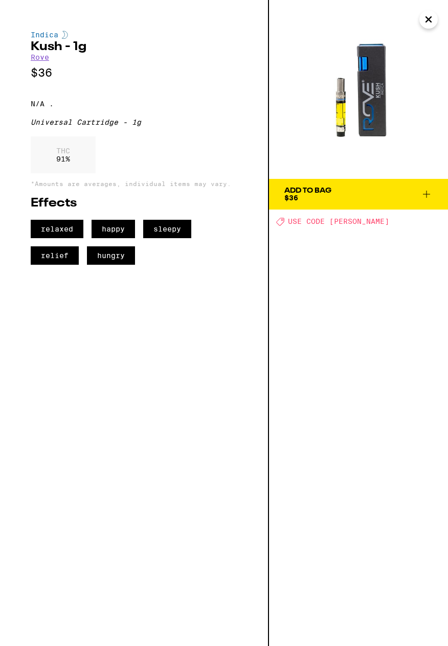
click at [355, 35] on img at bounding box center [358, 89] width 179 height 179
click at [355, 26] on icon "Close" at bounding box center [428, 19] width 12 height 15
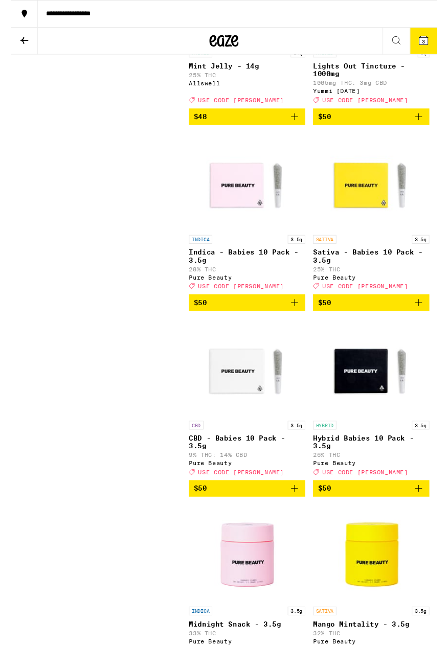
scroll to position [12805, 0]
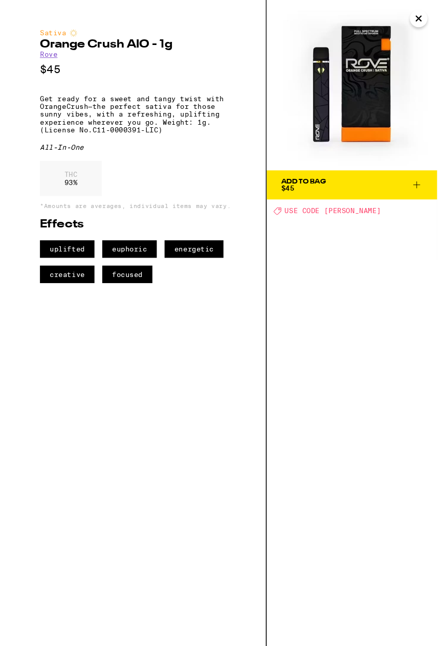
click at [355, 27] on icon "Close" at bounding box center [428, 19] width 12 height 15
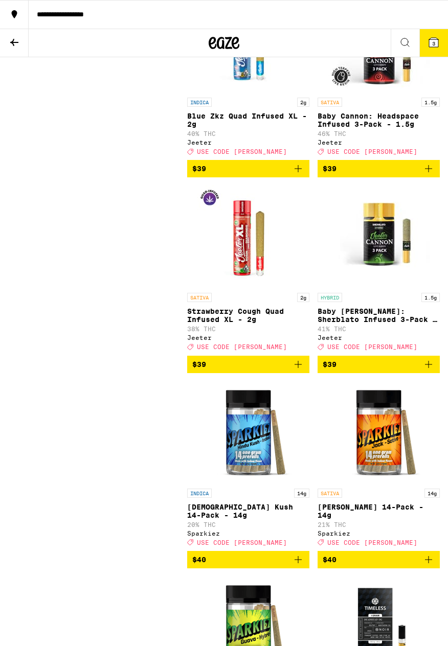
scroll to position [11202, 0]
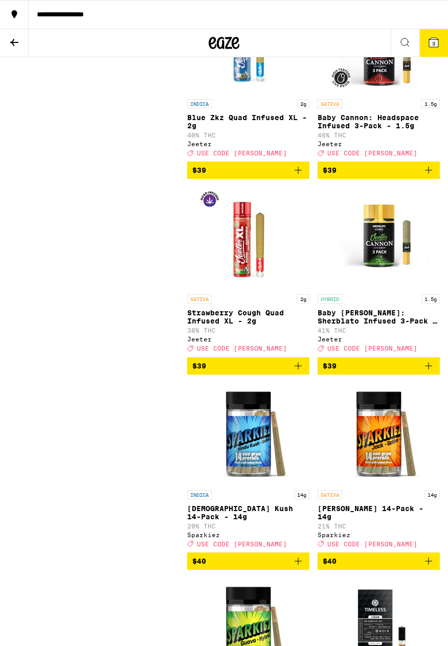
click at [355, 50] on button "3" at bounding box center [433, 43] width 29 height 28
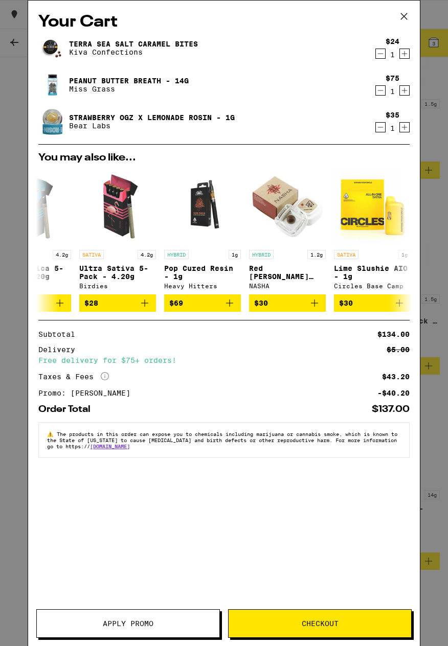
scroll to position [0, 299]
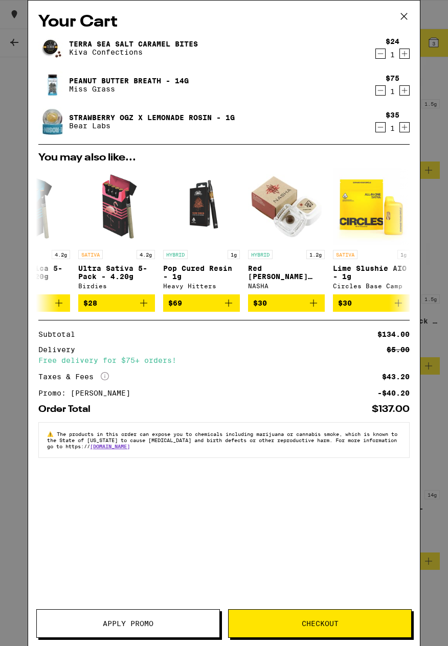
click at [355, 127] on icon "Decrement" at bounding box center [381, 127] width 6 height 0
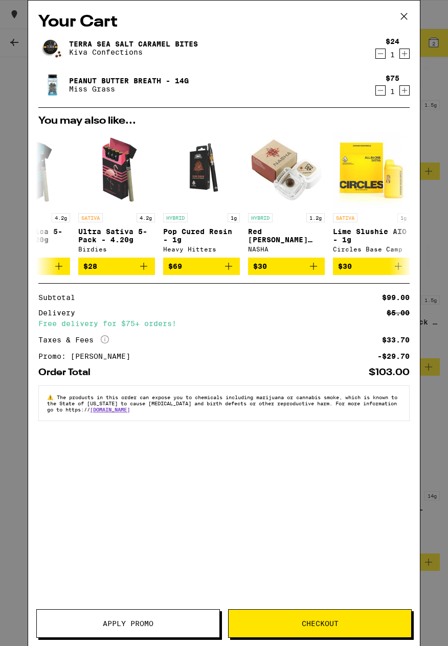
click at [355, 91] on icon "Decrement" at bounding box center [380, 90] width 9 height 12
